Goal: Communication & Community: Answer question/provide support

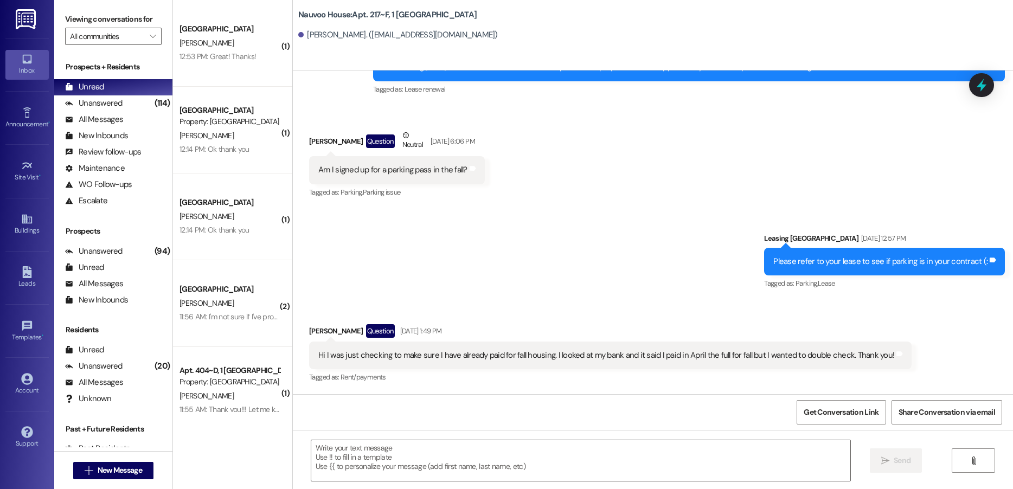
scroll to position [21422, 0]
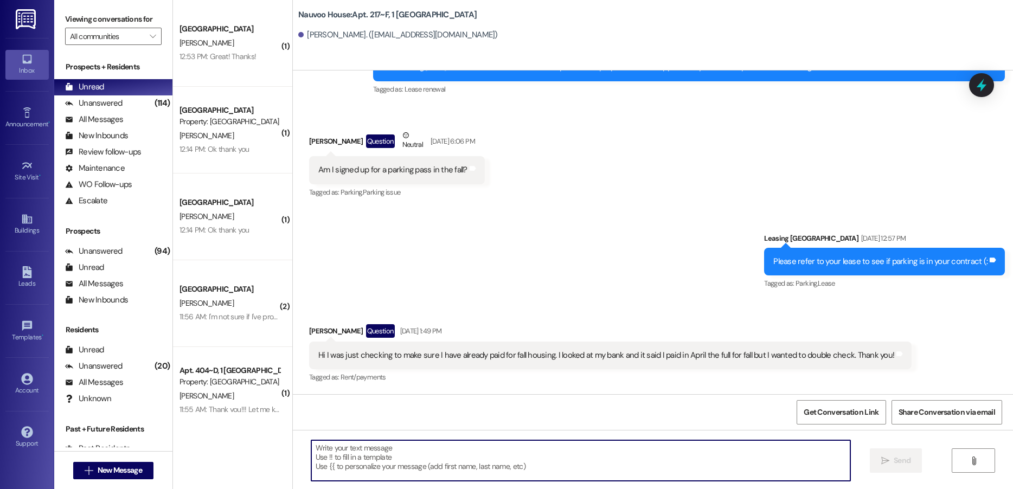
click at [481, 474] on textarea at bounding box center [580, 461] width 539 height 41
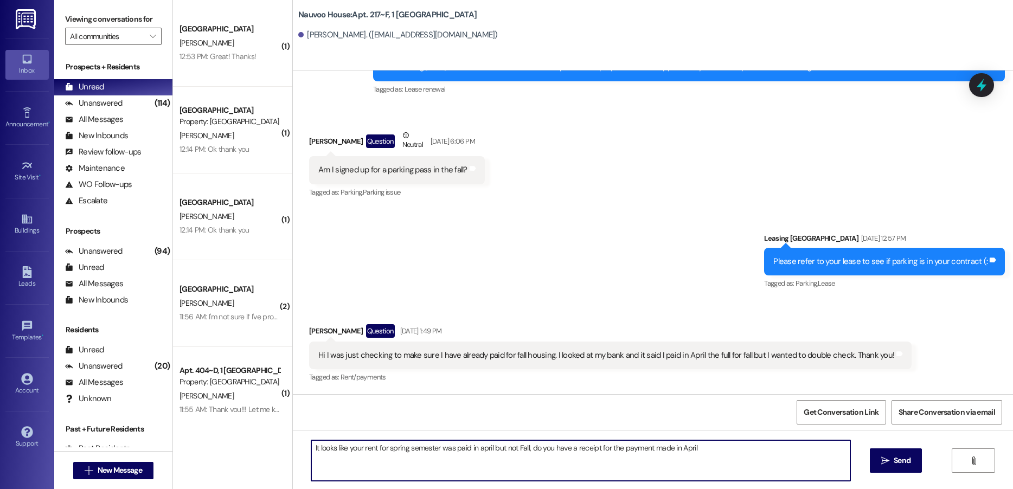
type textarea "It looks like your rent for spring semester was paid in april but not Fall, do …"
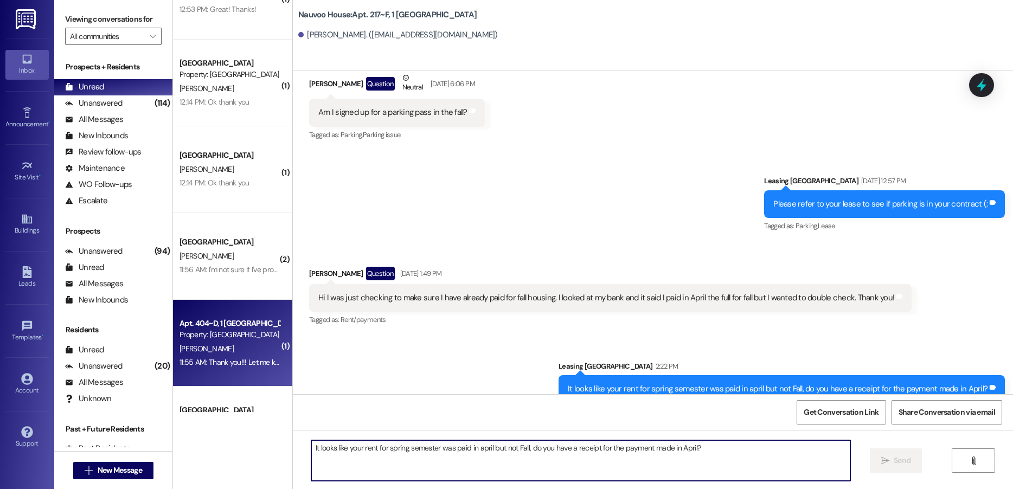
scroll to position [0, 0]
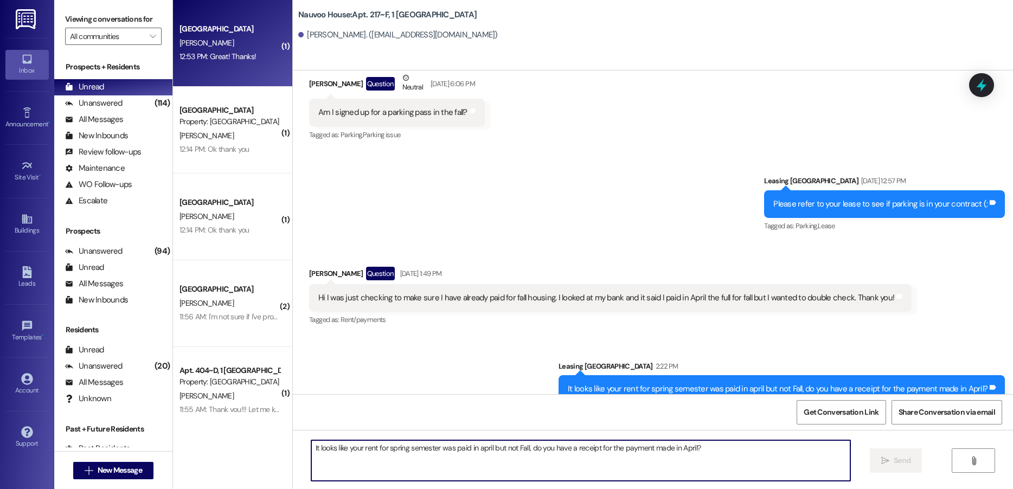
click at [231, 61] on div "12:53 PM: Great! Thanks! 12:53 PM: Great! Thanks!" at bounding box center [218, 57] width 76 height 10
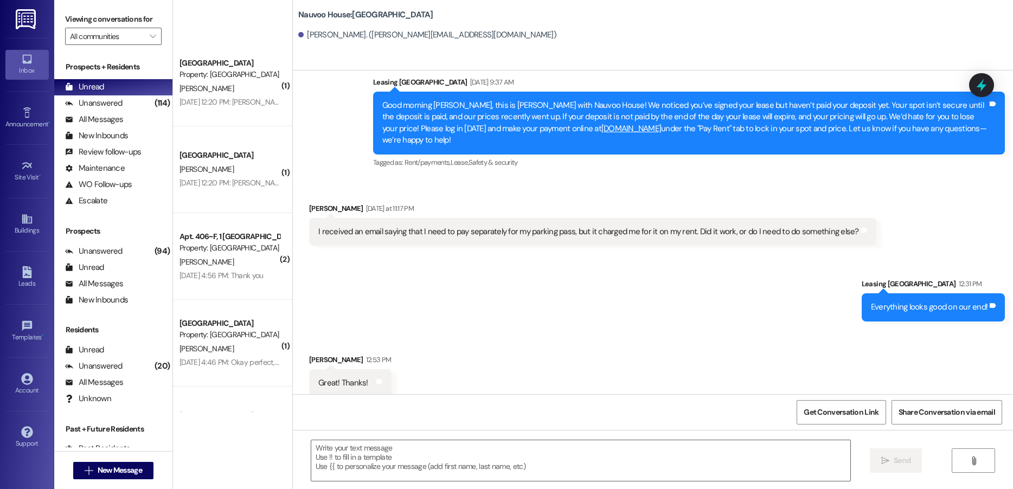
scroll to position [716, 0]
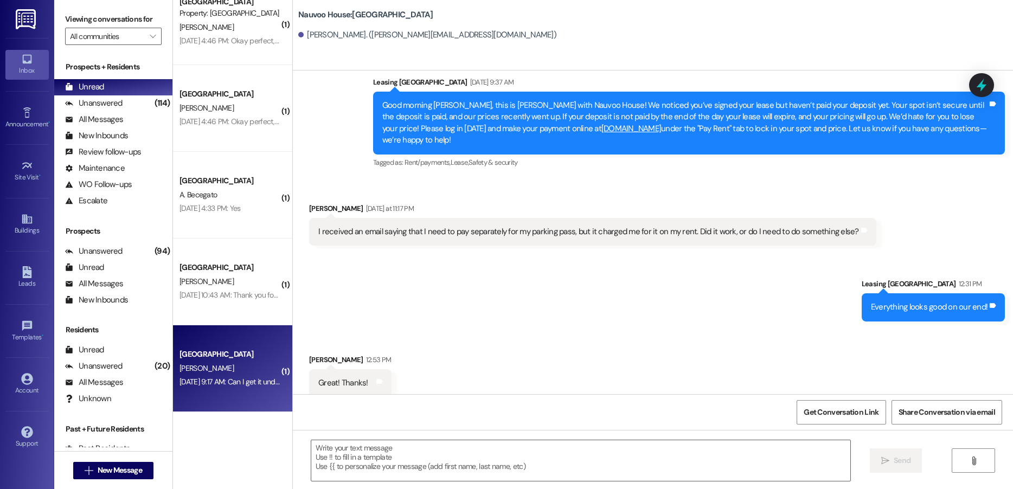
click at [250, 376] on div "[DATE] 9:17 AM: Can I get it under monthly payment instead of doing the whole a…" at bounding box center [229, 382] width 103 height 14
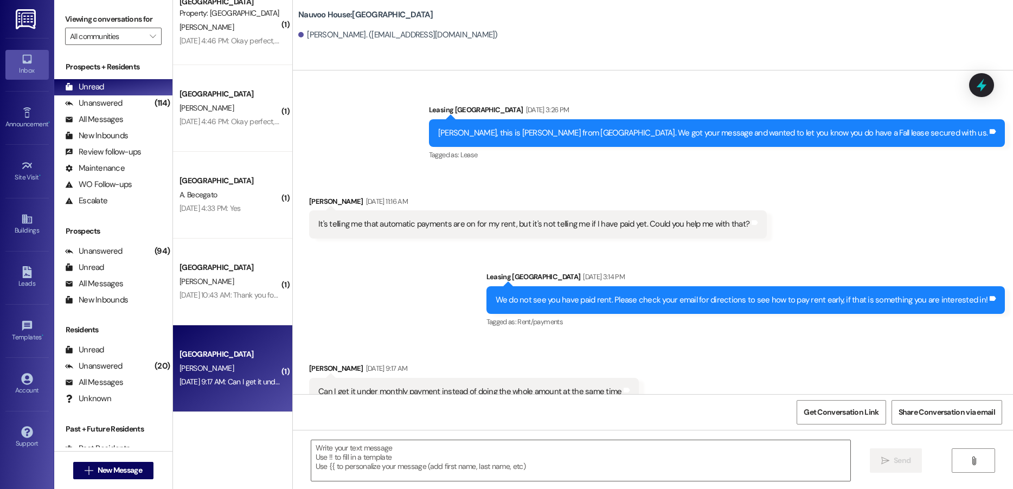
scroll to position [238, 0]
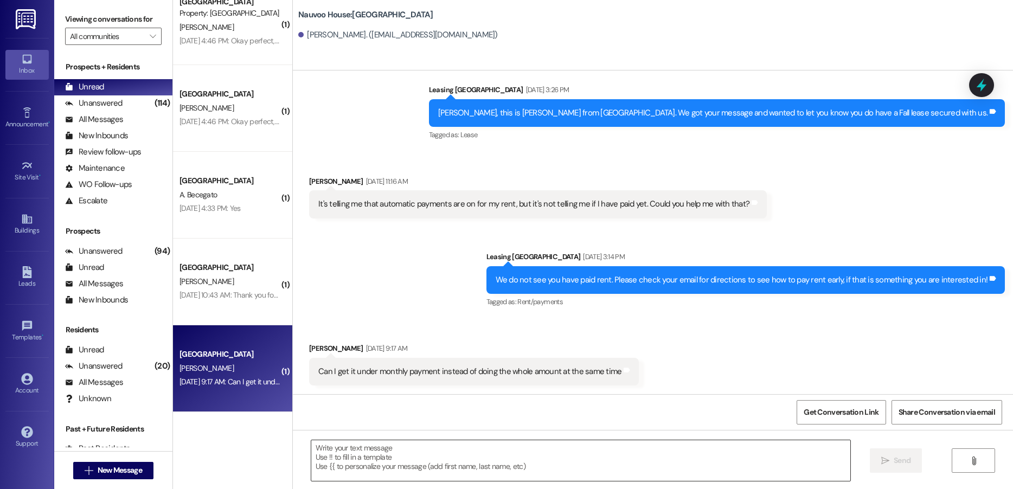
click at [389, 459] on textarea at bounding box center [580, 461] width 539 height 41
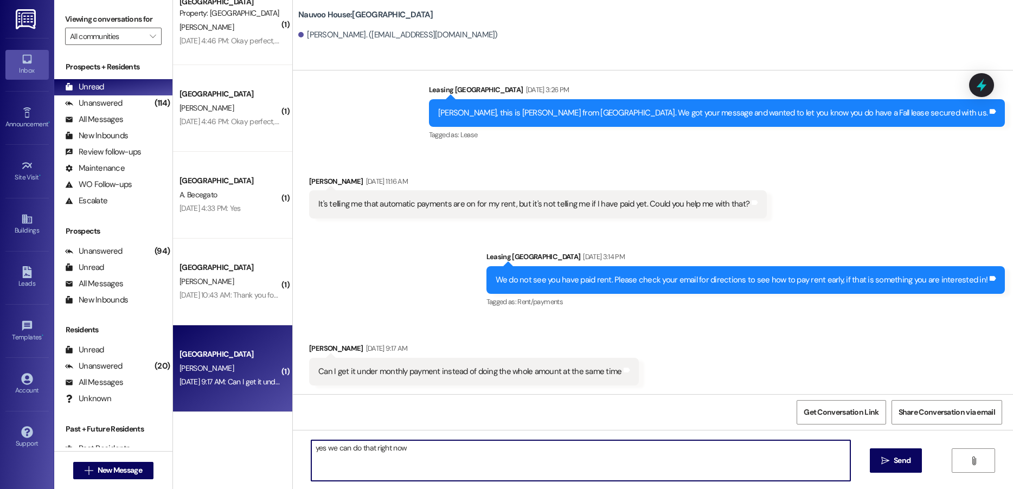
type textarea "yes we can do that right now!"
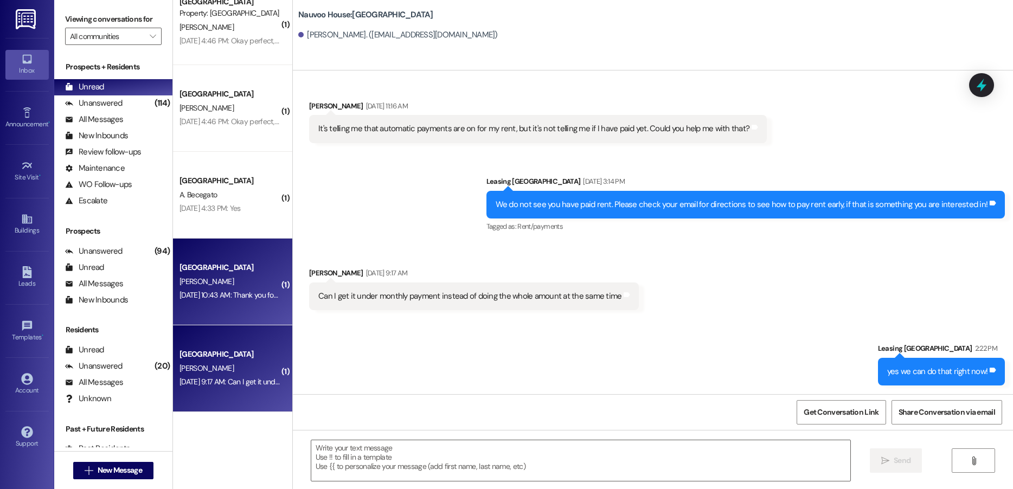
click at [212, 289] on div "[DATE] 10:43 AM: Thank you for contacting our leasing department. A leasing par…" at bounding box center [229, 296] width 103 height 14
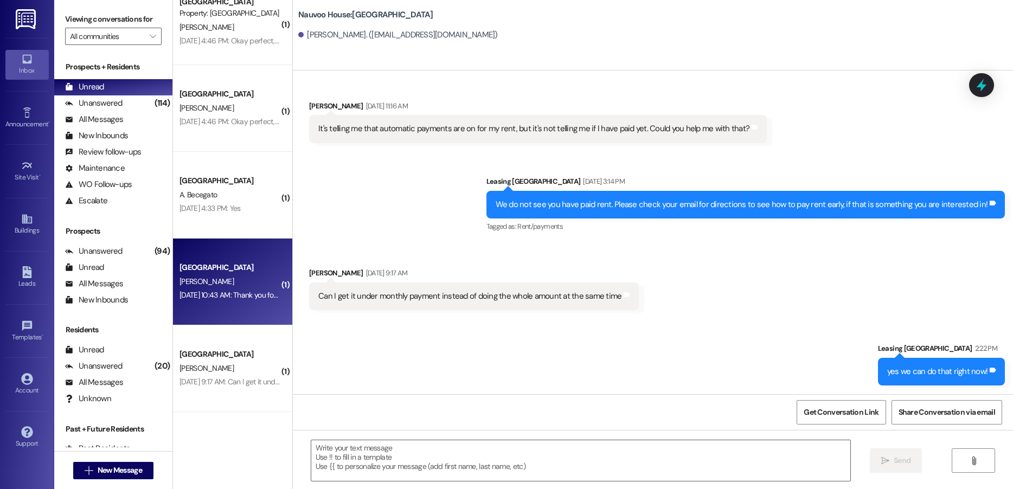
scroll to position [0, 0]
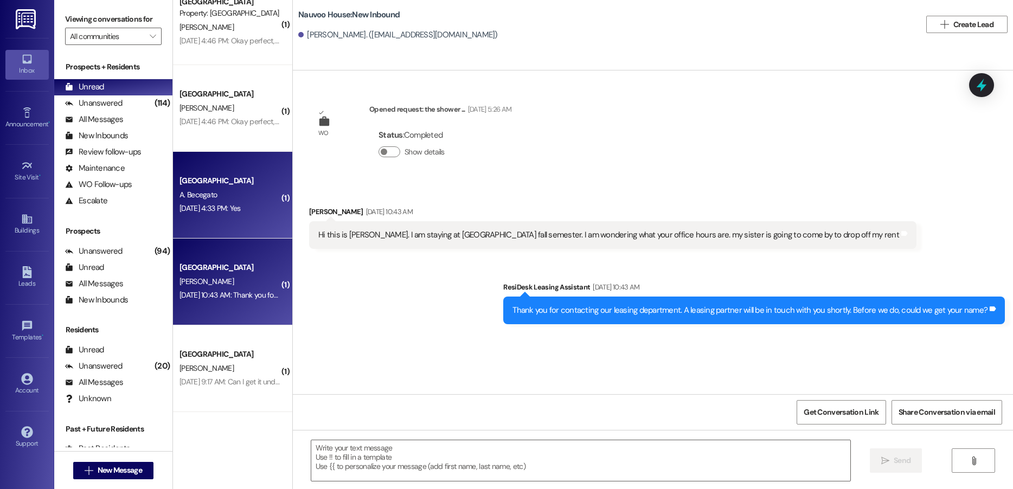
click at [228, 200] on div "A. Becegato" at bounding box center [229, 195] width 103 height 14
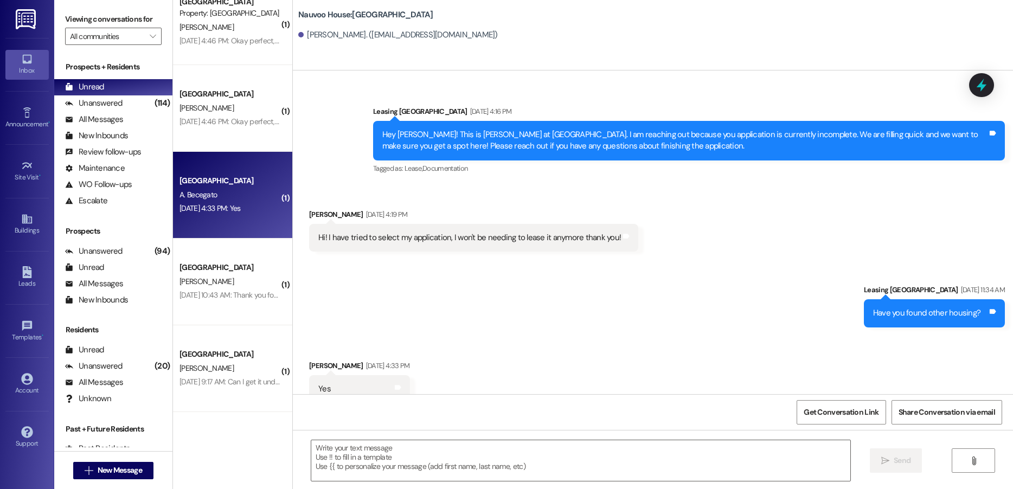
scroll to position [233, 0]
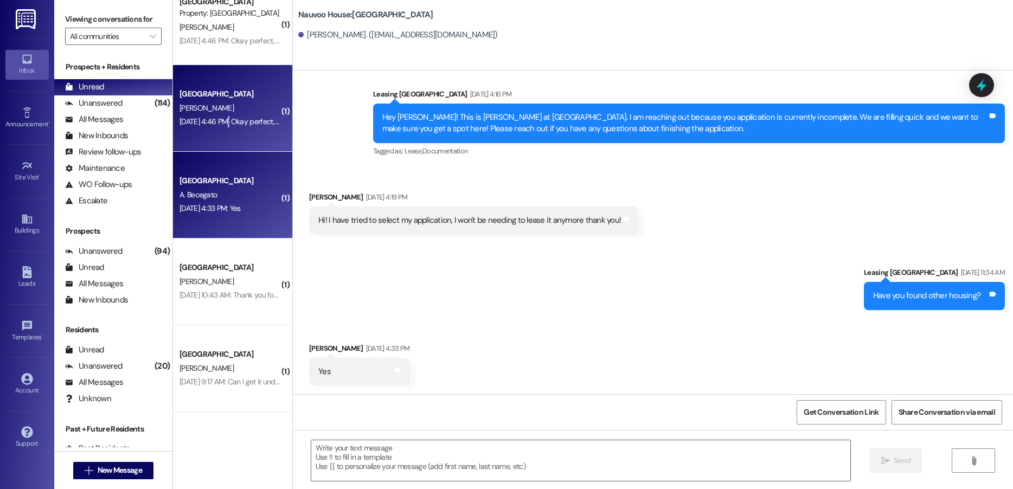
click at [220, 132] on div "[GEOGRAPHIC_DATA] Prospect [PERSON_NAME] [DATE] 4:46 PM: Okay perfect, thank yo…" at bounding box center [232, 108] width 119 height 87
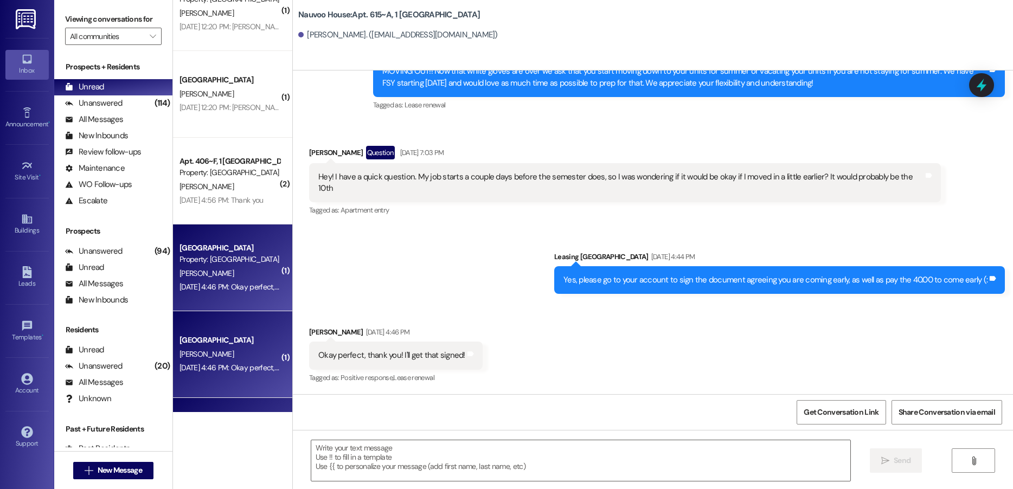
scroll to position [445, 0]
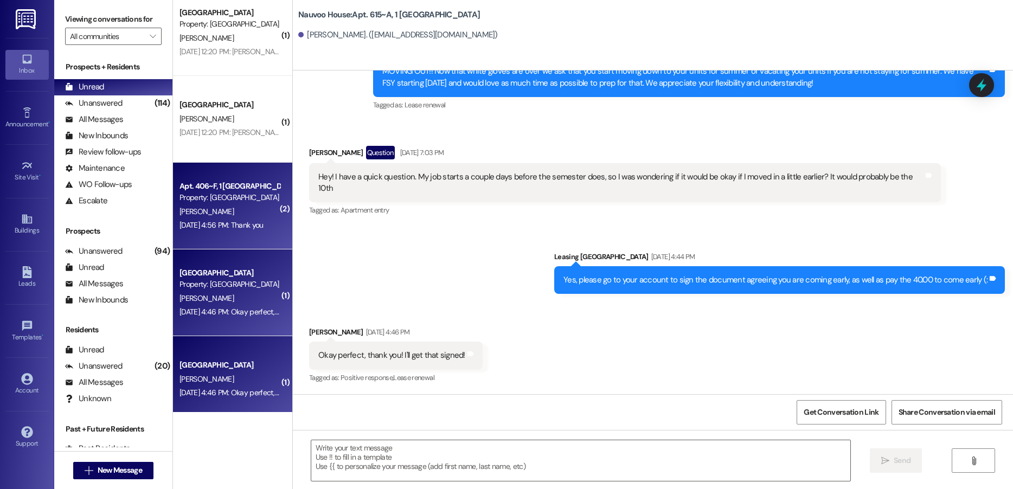
click at [227, 202] on div "Property: [GEOGRAPHIC_DATA]" at bounding box center [230, 197] width 100 height 11
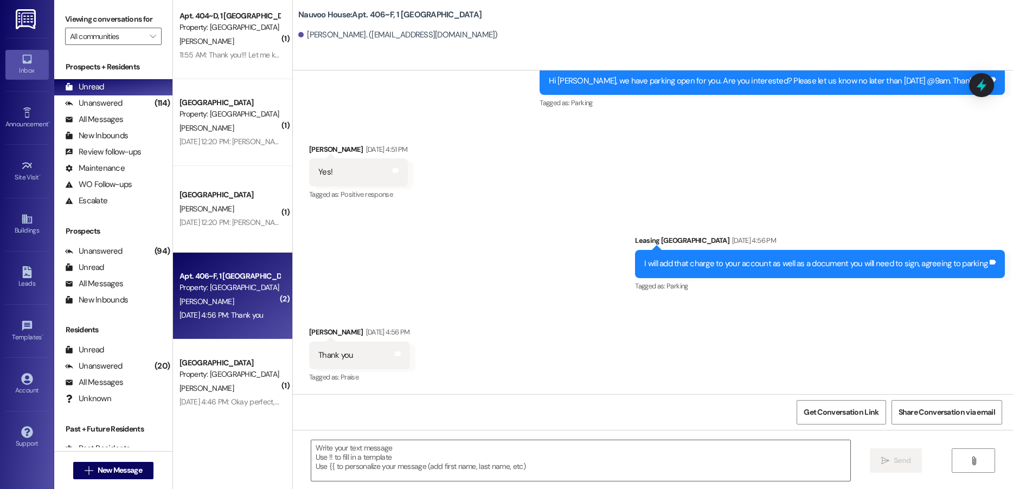
scroll to position [336, 0]
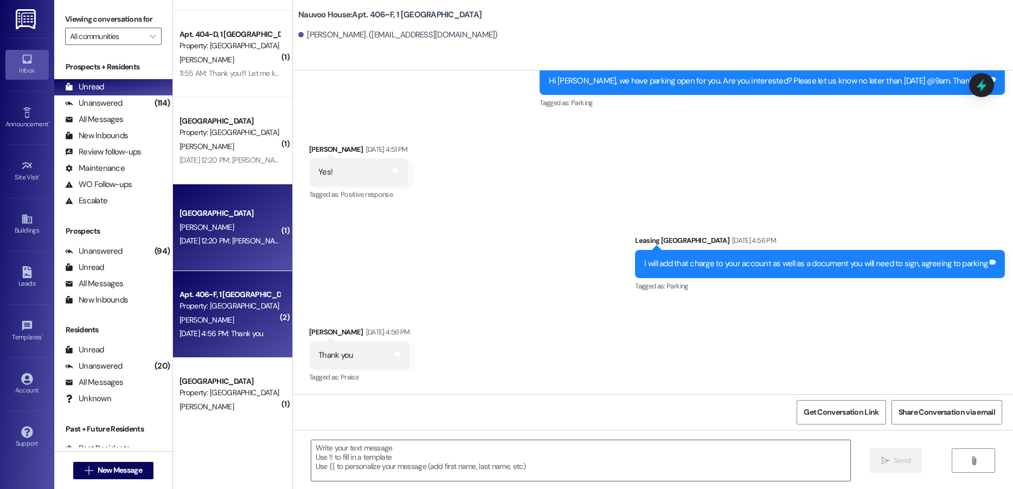
click at [215, 234] on div "[PERSON_NAME]" at bounding box center [229, 228] width 103 height 14
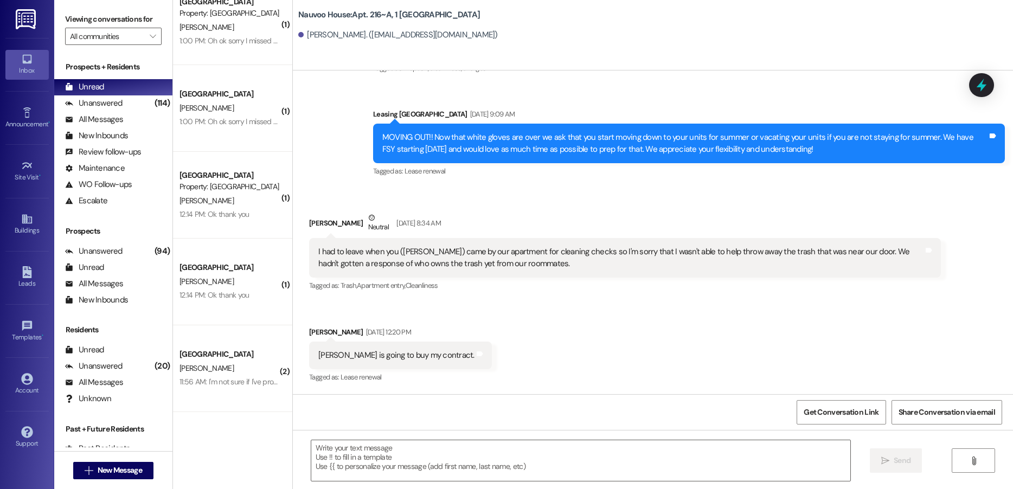
scroll to position [109, 0]
